Goal: Communication & Community: Answer question/provide support

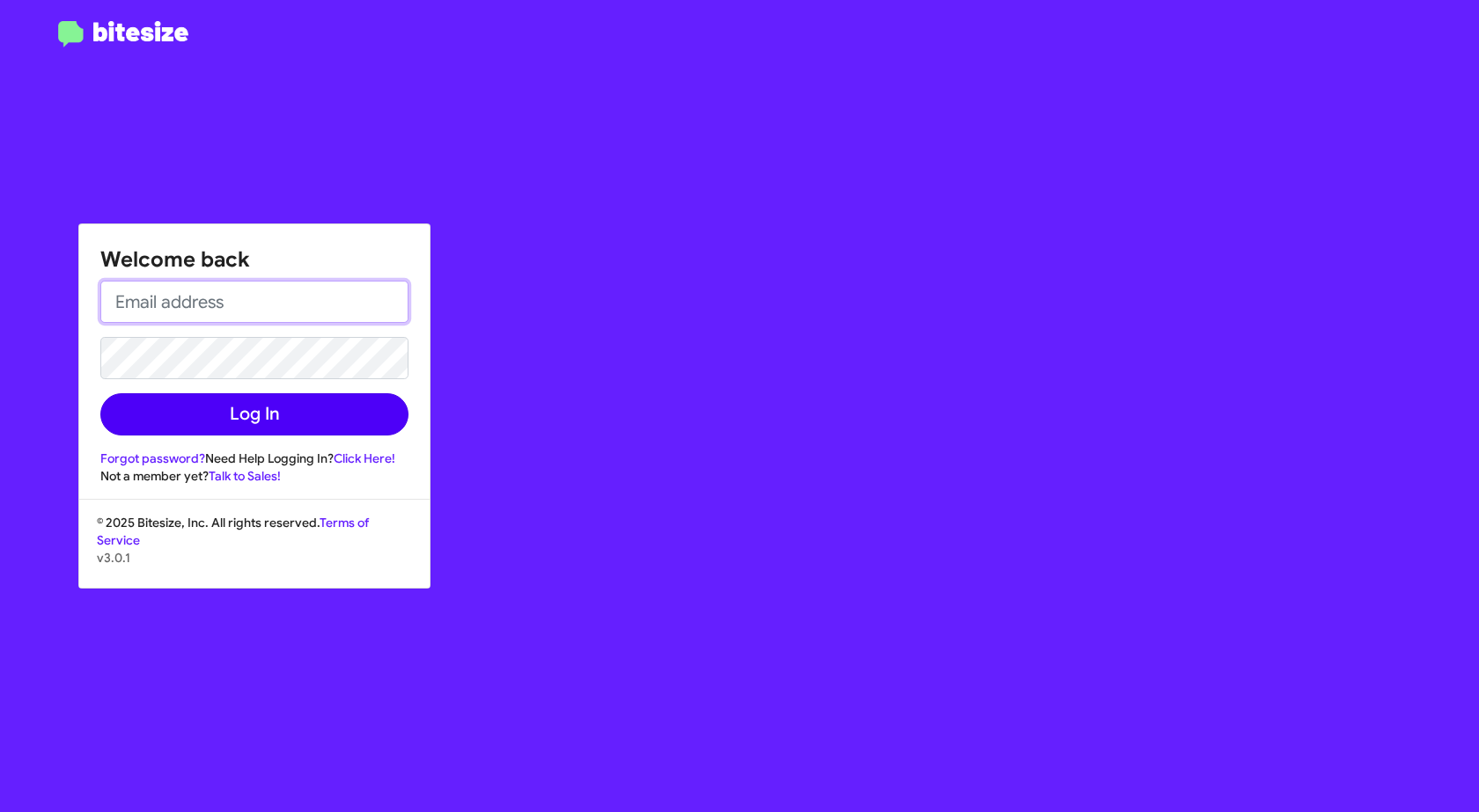
type input "aringgold@ourismancars.com"
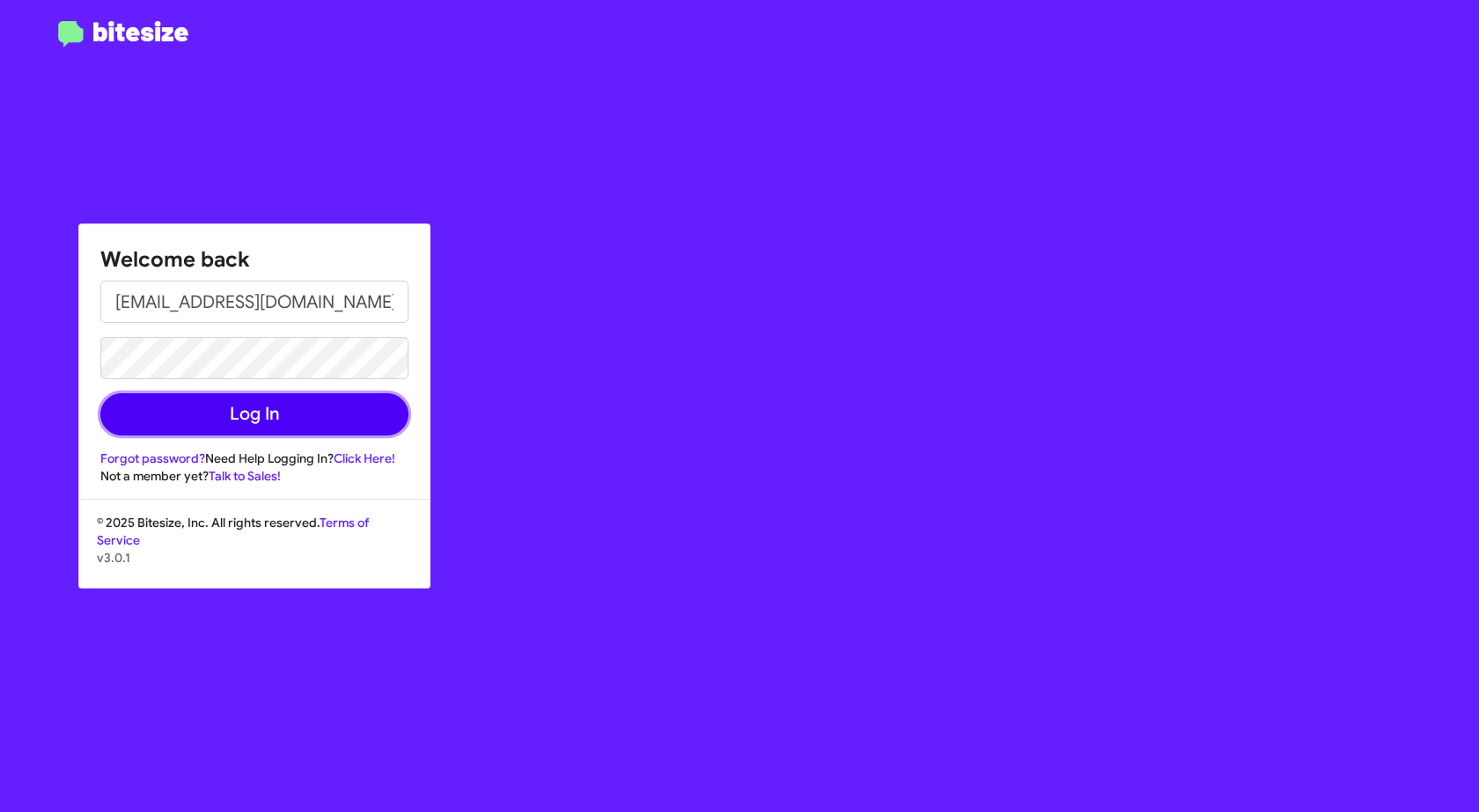
click at [221, 420] on button "Log In" at bounding box center [254, 414] width 308 height 42
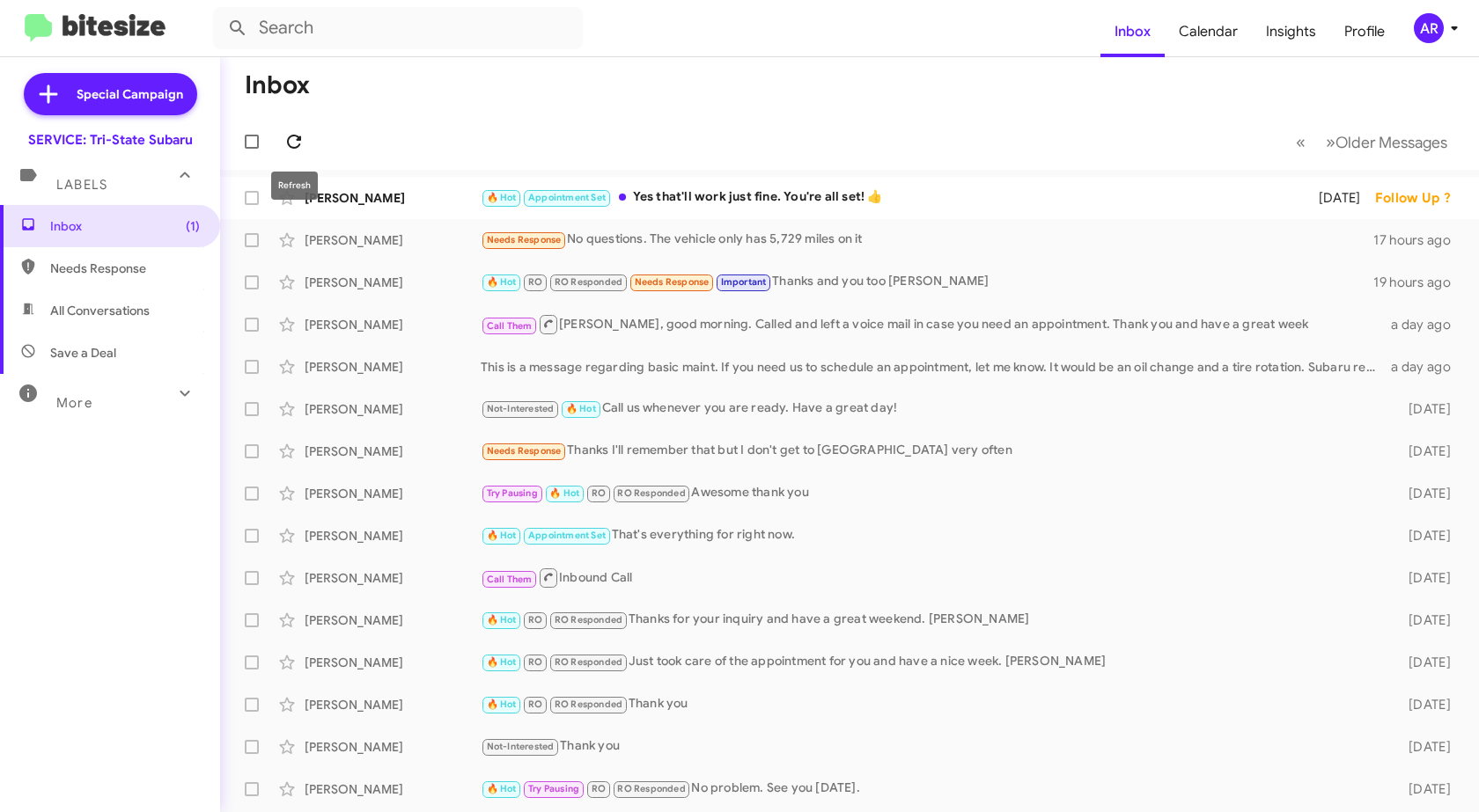
click at [295, 140] on icon at bounding box center [295, 142] width 22 height 22
click at [369, 197] on div "[PERSON_NAME]" at bounding box center [392, 198] width 176 height 18
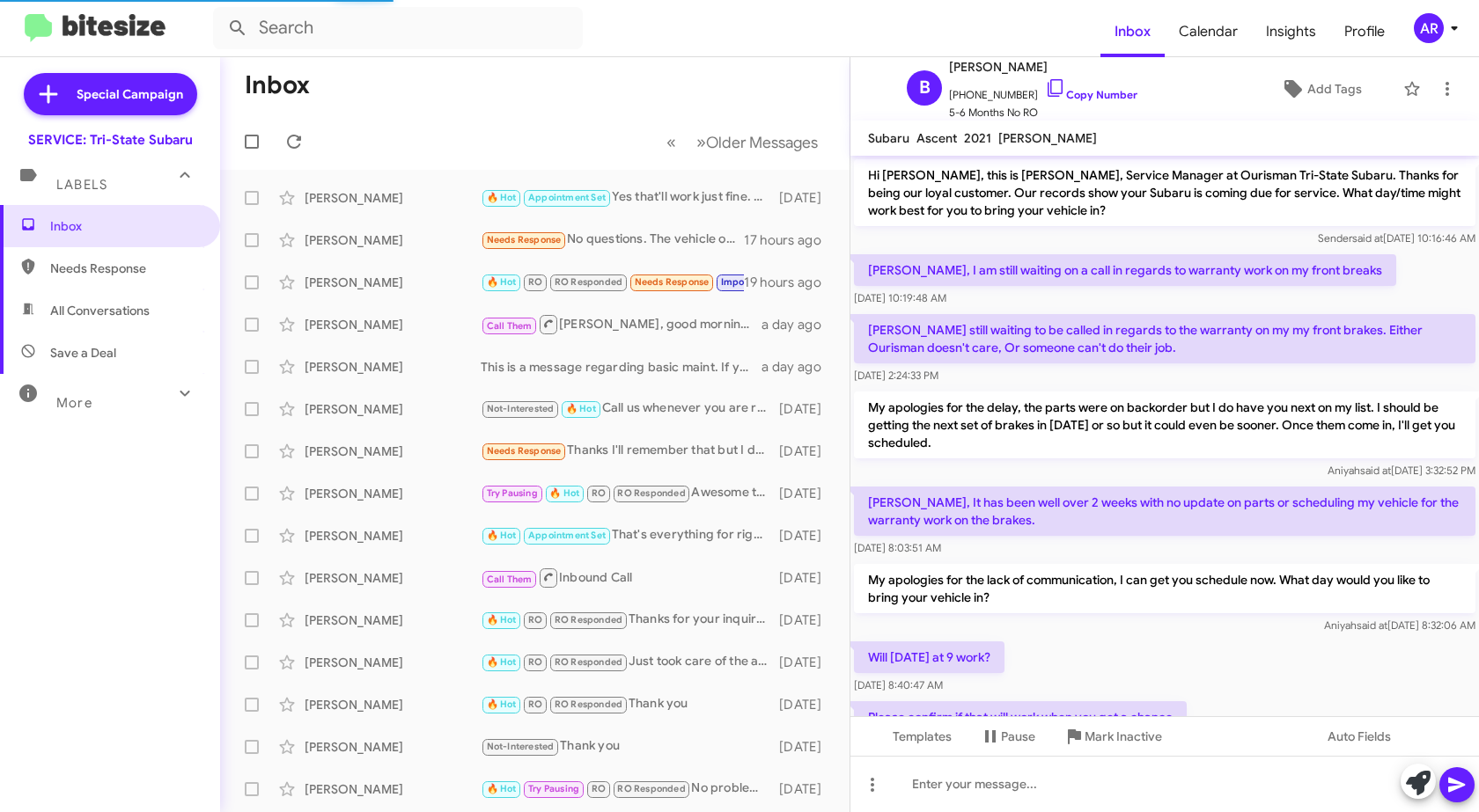
scroll to position [178, 0]
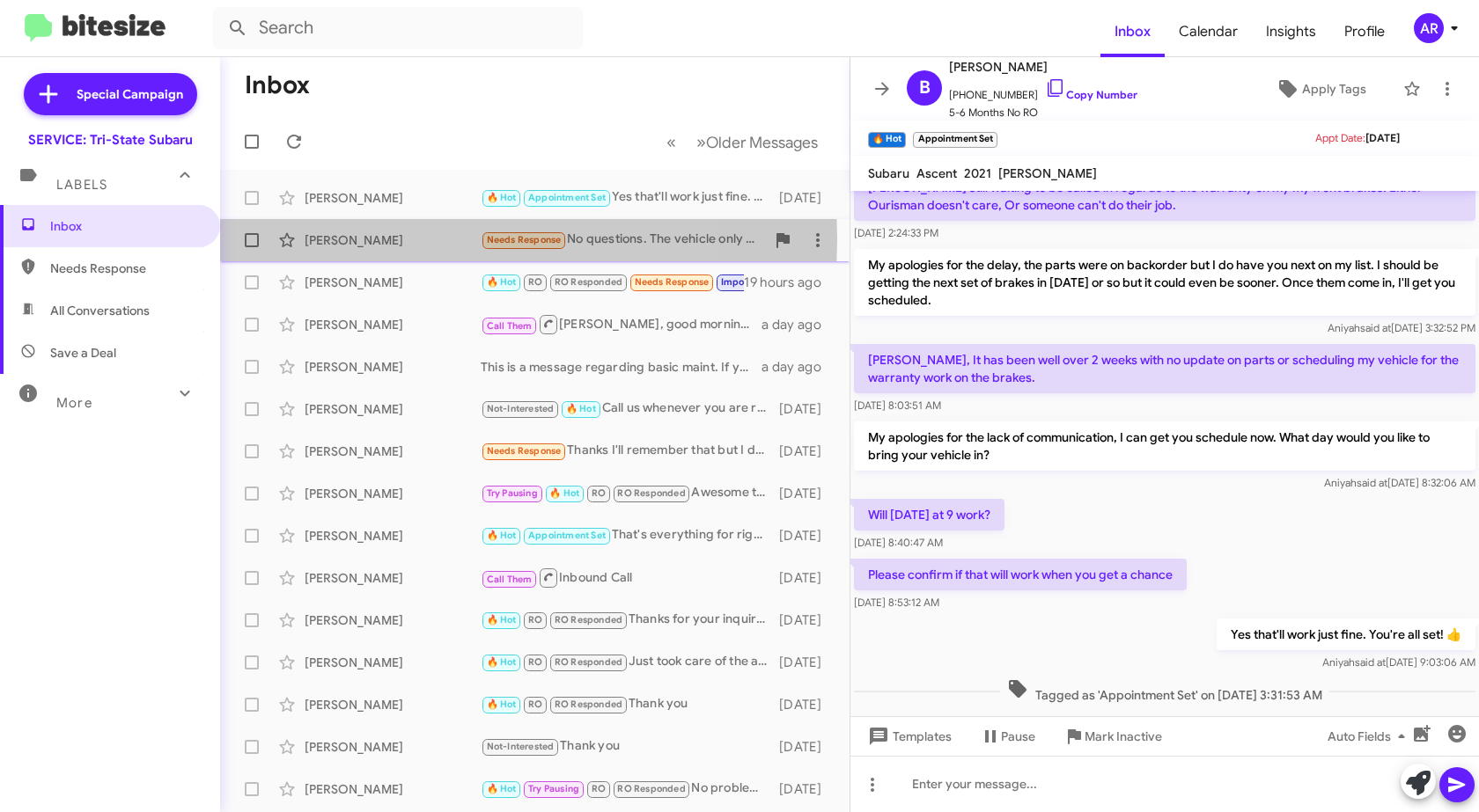
click at [329, 239] on div "Brian Funk" at bounding box center [392, 241] width 176 height 18
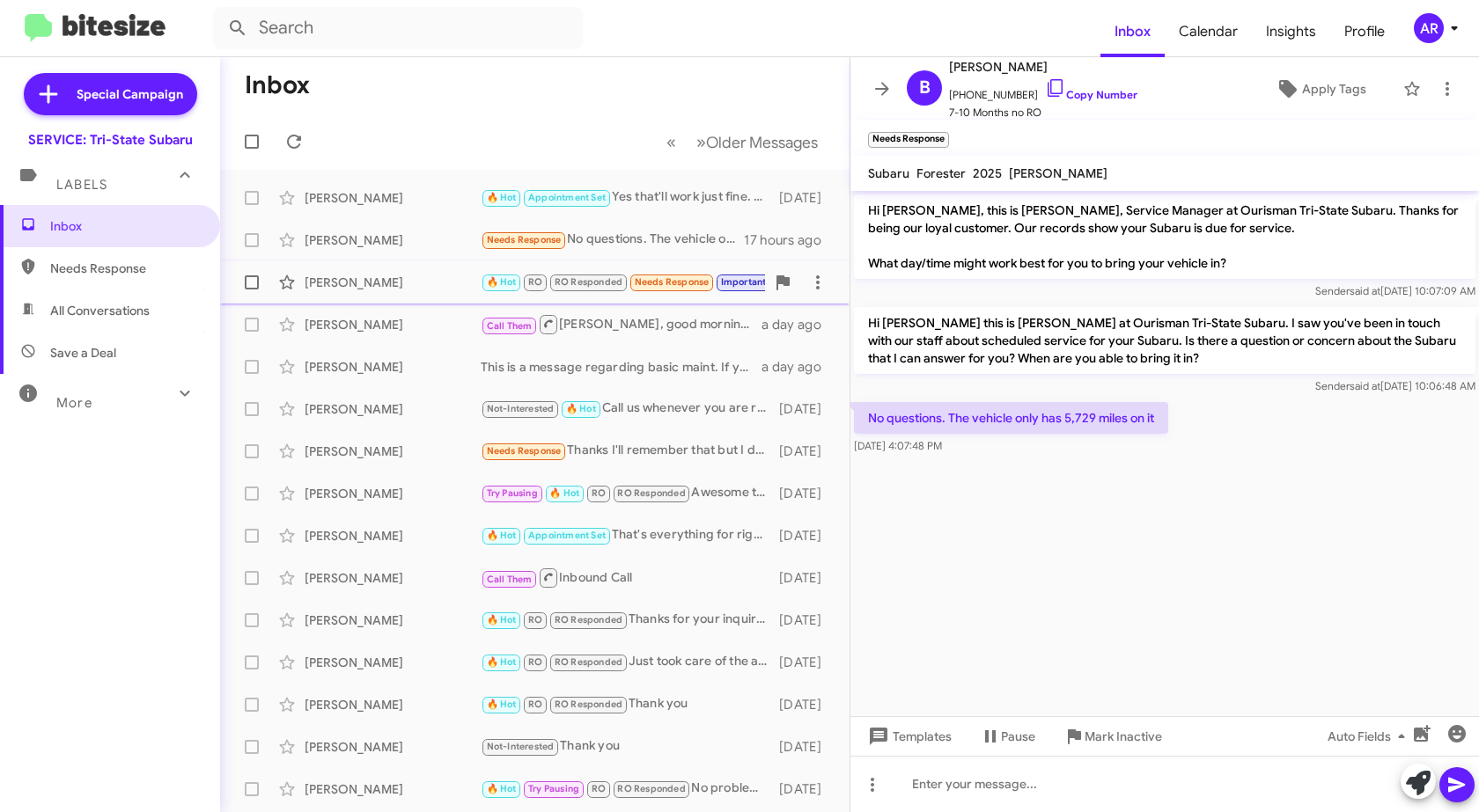
click at [361, 289] on div "[PERSON_NAME]" at bounding box center [392, 283] width 176 height 18
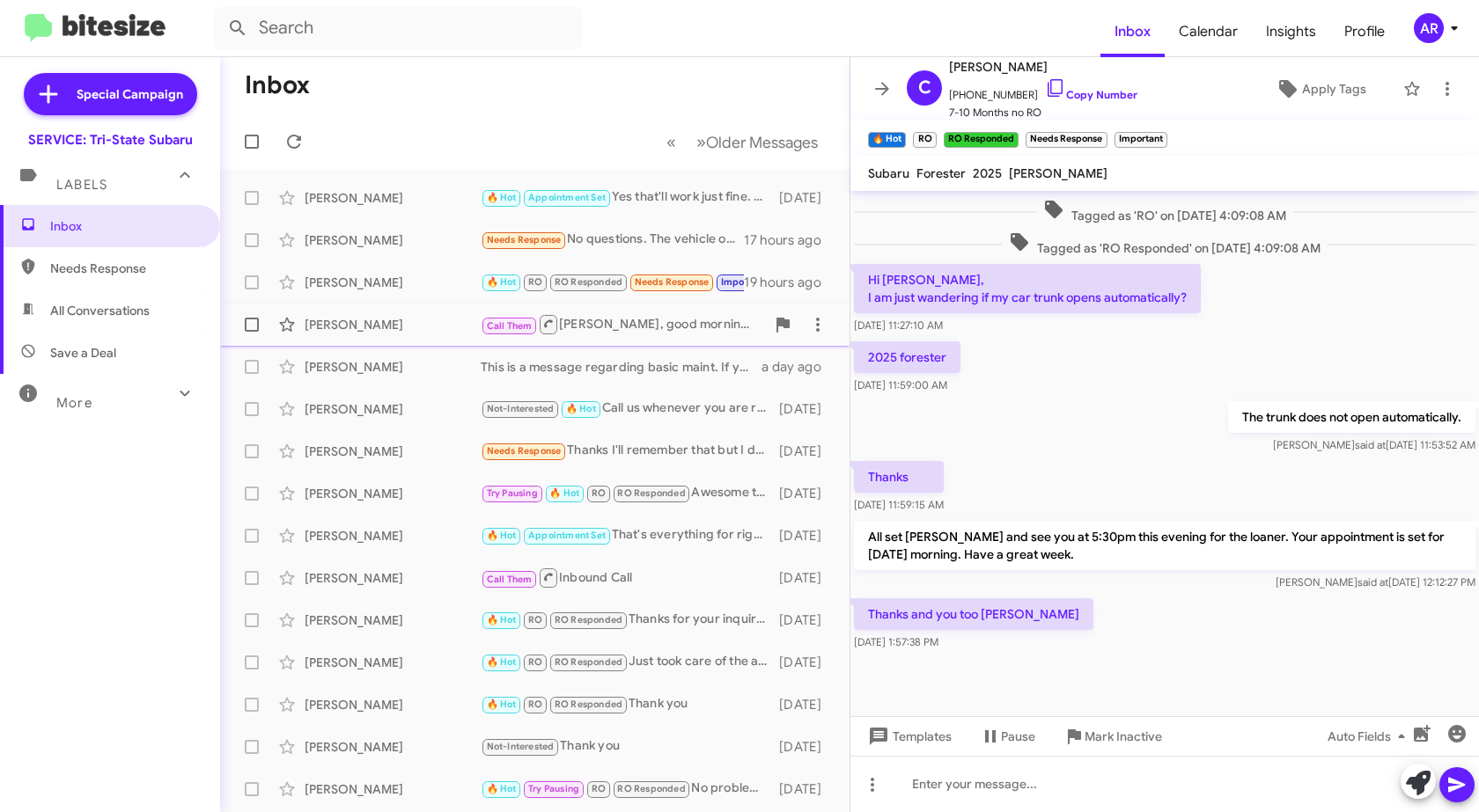
click at [345, 336] on div "Norman Moore Call Them Mr. Moore, good morning. Called and left a voice mail in…" at bounding box center [534, 325] width 601 height 35
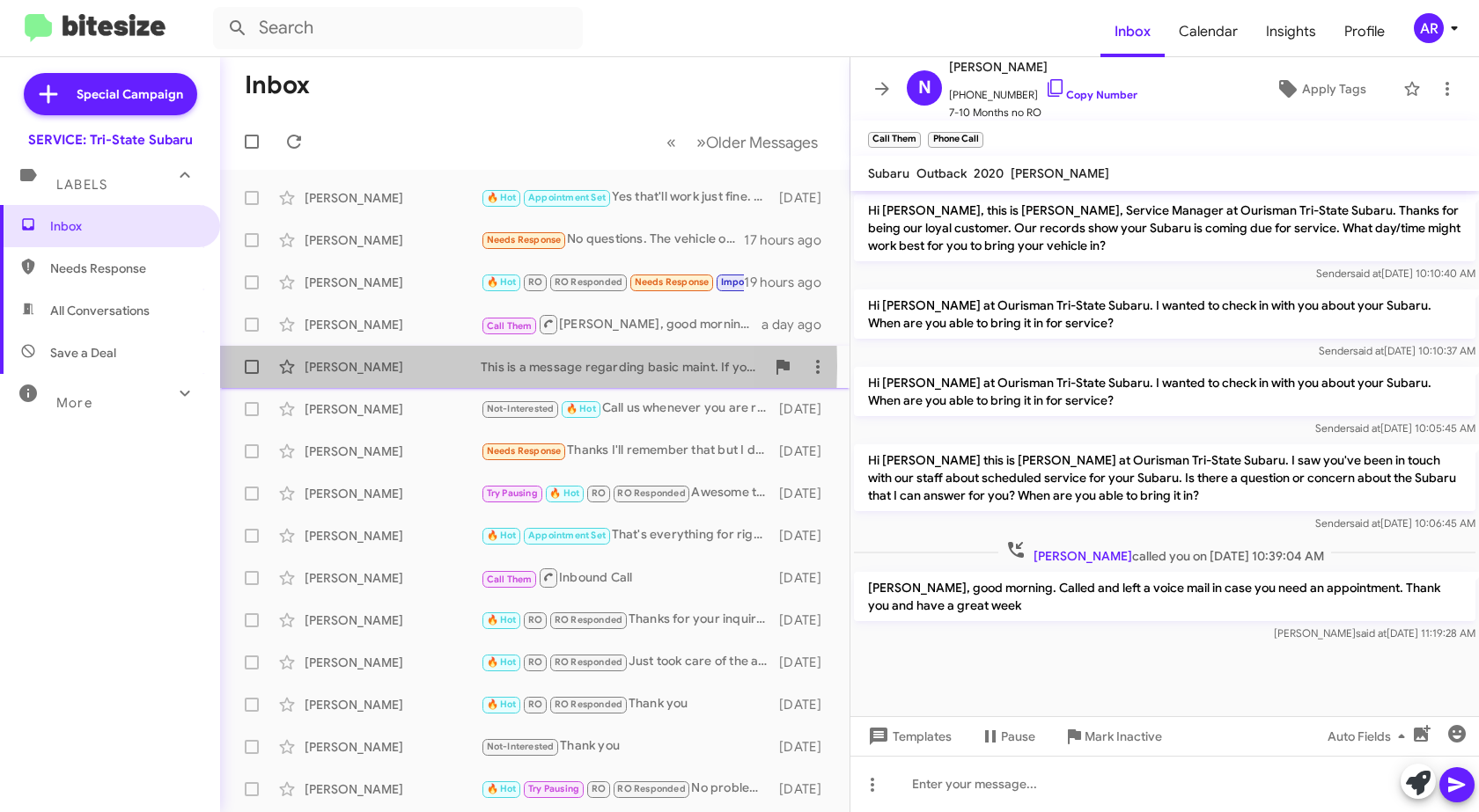
click at [348, 366] on div "Rick Zheng" at bounding box center [392, 367] width 176 height 18
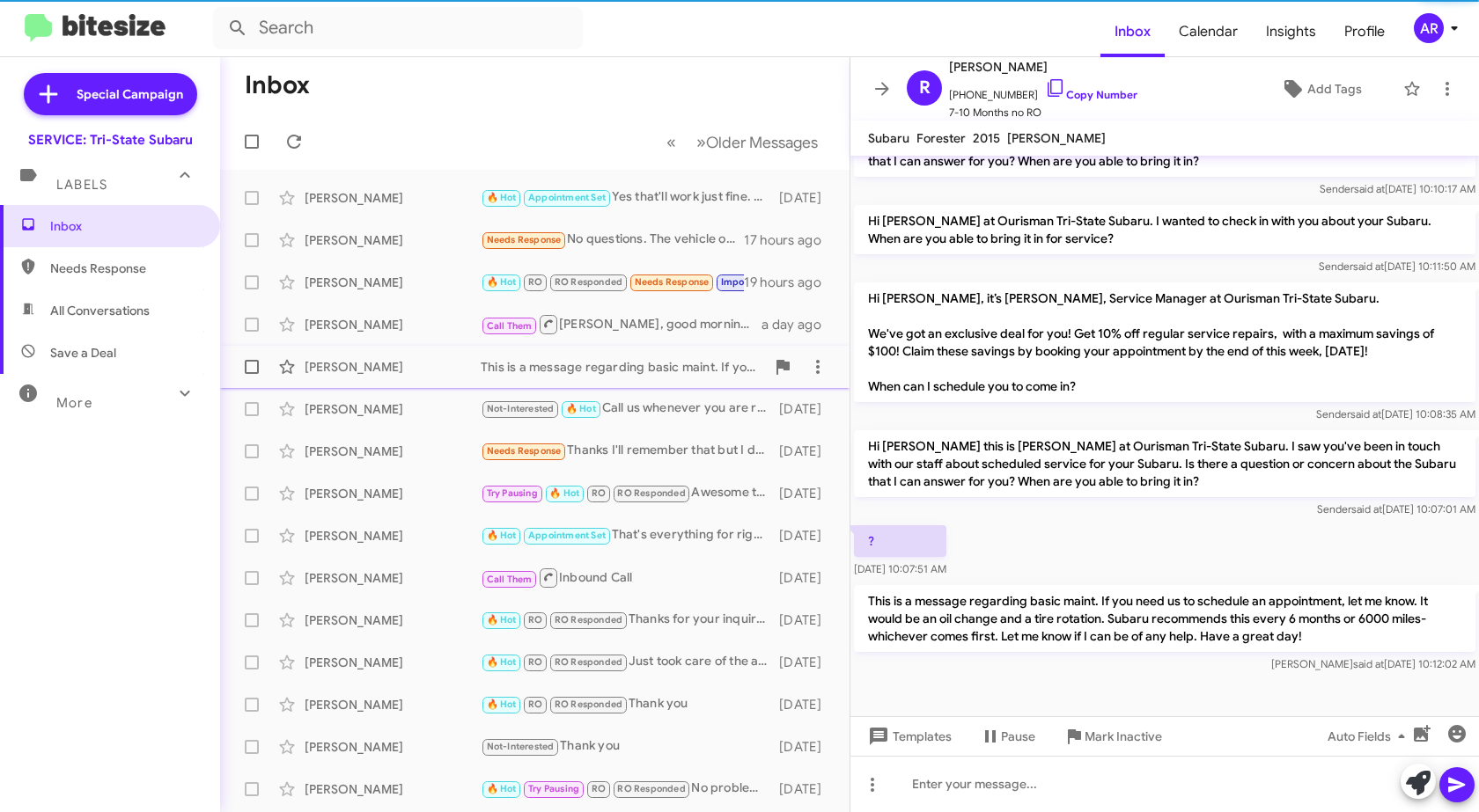
scroll to position [299, 0]
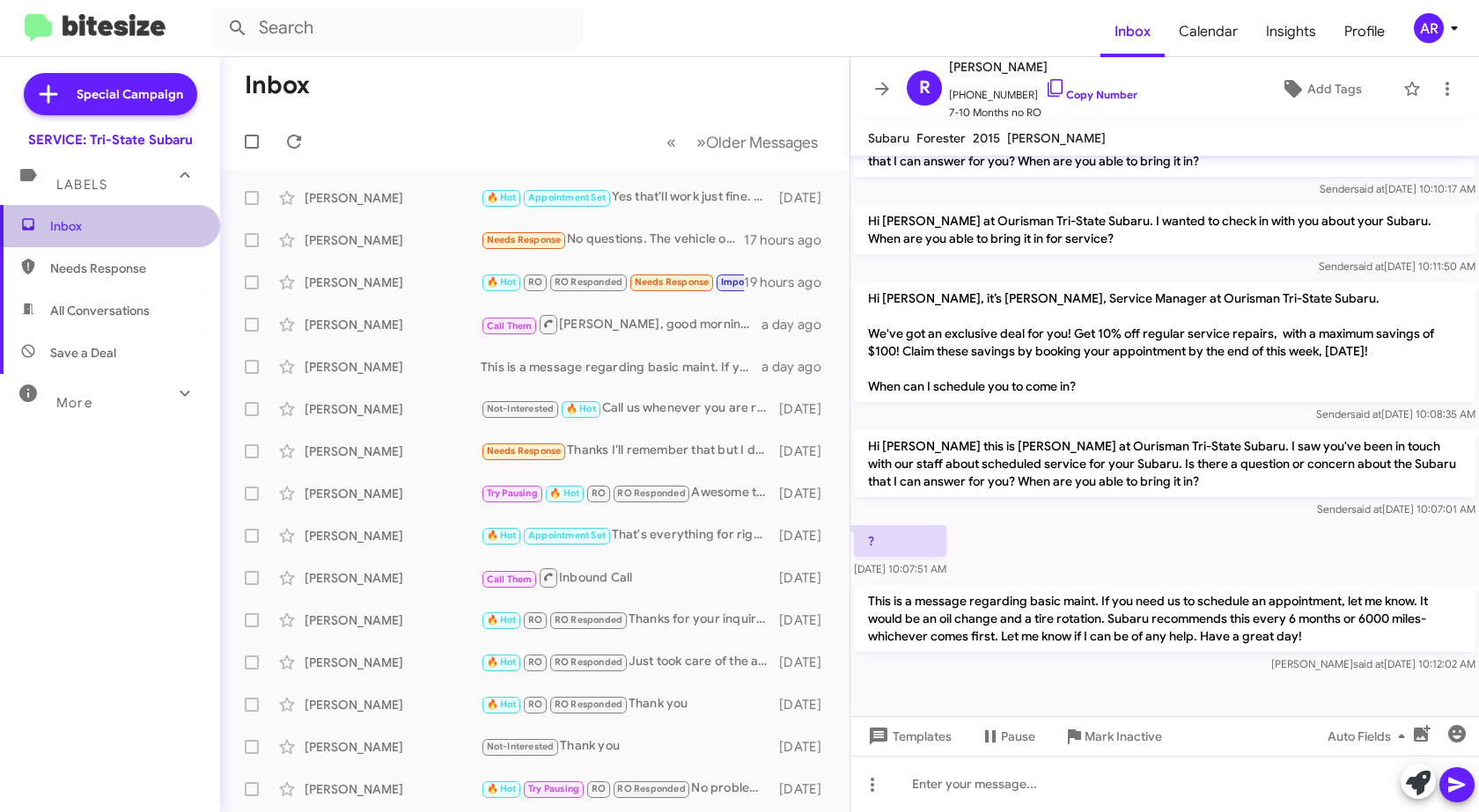
click at [117, 220] on span "Inbox" at bounding box center [125, 226] width 149 height 18
